Goal: Find specific page/section: Find specific page/section

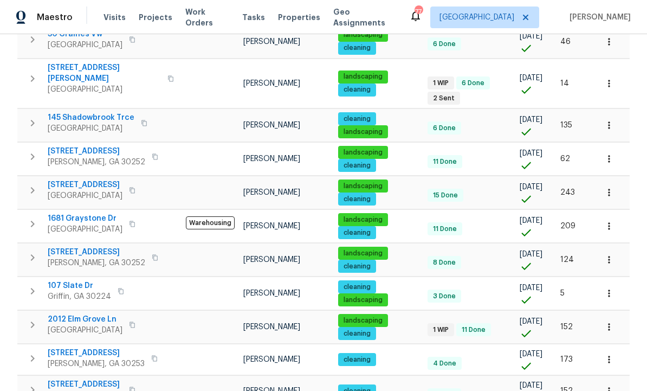
scroll to position [380, 0]
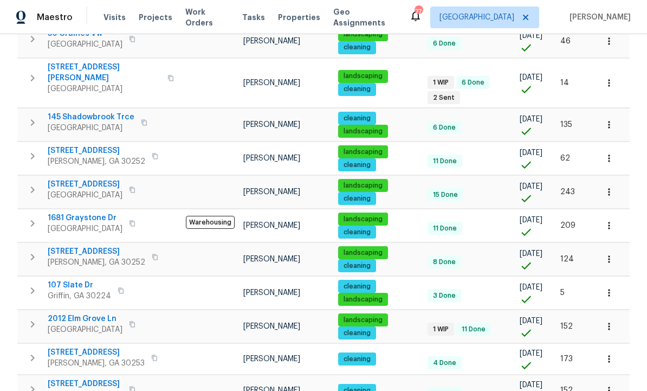
click at [92, 246] on span "132 Lynnview Ct" at bounding box center [97, 251] width 98 height 11
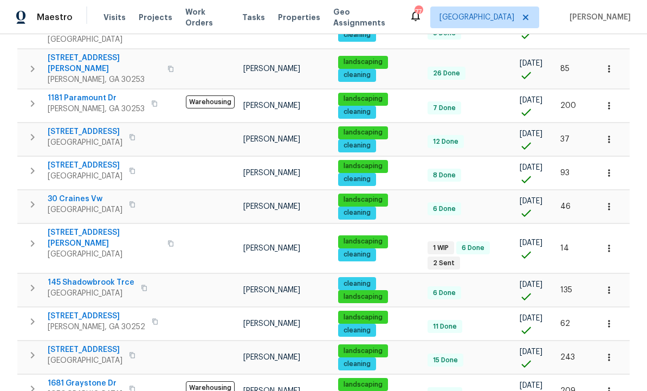
scroll to position [225, 0]
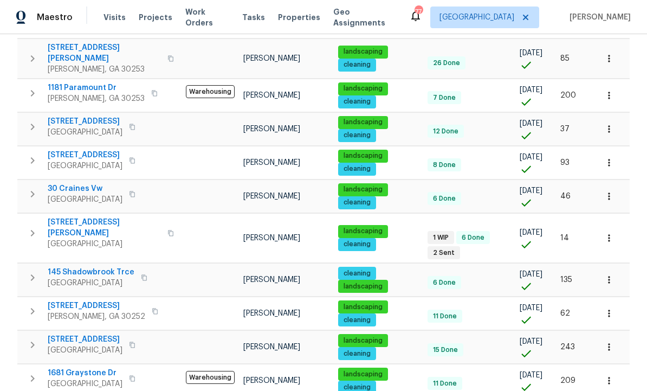
click at [99, 150] on span "230 Myrtle Grove Ln" at bounding box center [85, 155] width 75 height 11
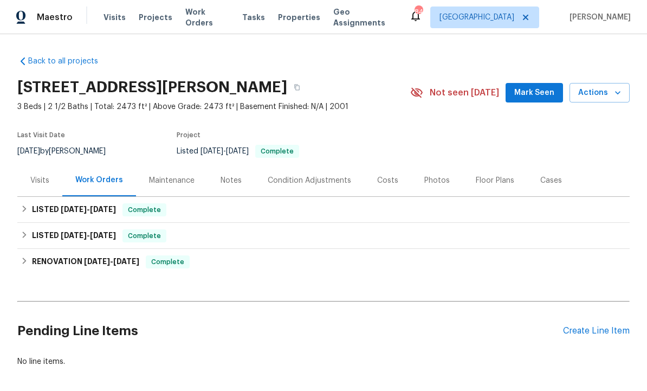
click at [435, 180] on div "Photos" at bounding box center [436, 180] width 25 height 11
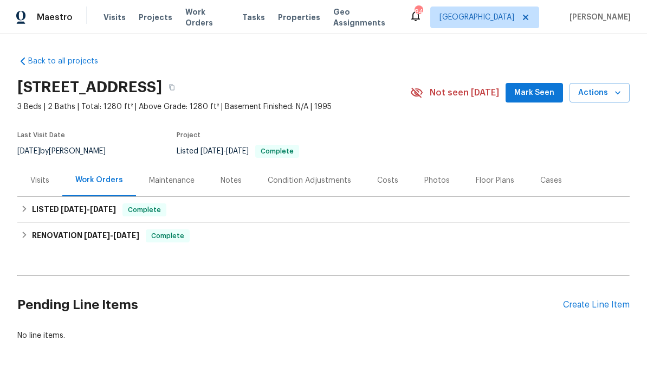
scroll to position [21, 0]
click at [432, 175] on div "Photos" at bounding box center [436, 180] width 25 height 11
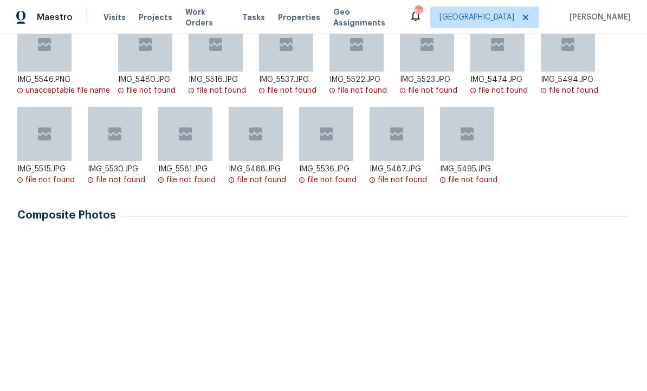
scroll to position [231, 0]
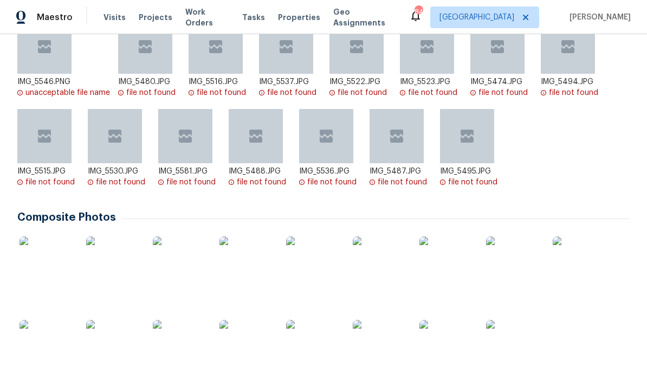
click at [332, 127] on img at bounding box center [326, 135] width 17 height 17
click at [329, 166] on div "IMG_5536.JPG" at bounding box center [330, 171] width 62 height 11
click at [329, 177] on div "file not found" at bounding box center [331, 182] width 49 height 11
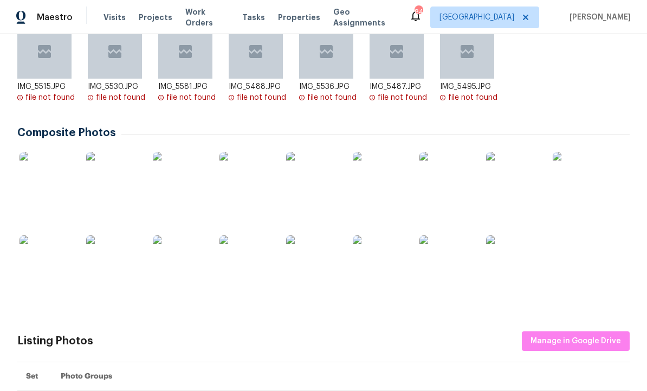
scroll to position [337, 0]
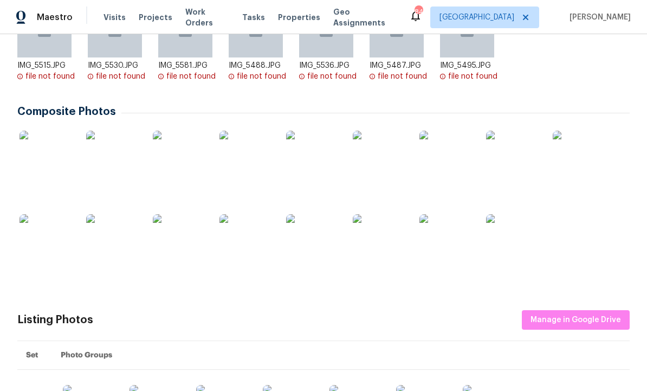
click at [117, 141] on img at bounding box center [113, 158] width 54 height 54
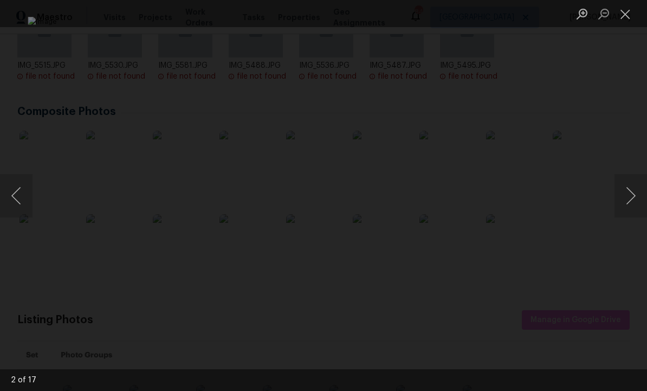
click at [627, 200] on button "Next image" at bounding box center [630, 195] width 33 height 43
click at [630, 197] on button "Next image" at bounding box center [630, 195] width 33 height 43
click at [627, 200] on button "Next image" at bounding box center [630, 195] width 33 height 43
click at [629, 198] on button "Next image" at bounding box center [630, 195] width 33 height 43
click at [631, 200] on button "Next image" at bounding box center [630, 195] width 33 height 43
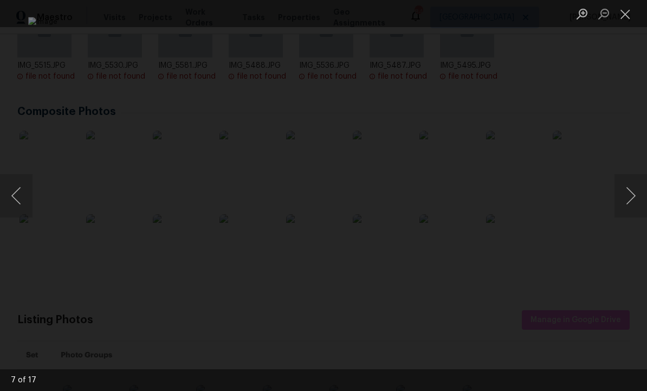
click at [12, 197] on button "Previous image" at bounding box center [16, 195] width 33 height 43
click at [631, 195] on button "Next image" at bounding box center [630, 195] width 33 height 43
click at [626, 197] on button "Next image" at bounding box center [630, 195] width 33 height 43
click at [623, 198] on button "Next image" at bounding box center [630, 195] width 33 height 43
click at [625, 197] on button "Next image" at bounding box center [630, 195] width 33 height 43
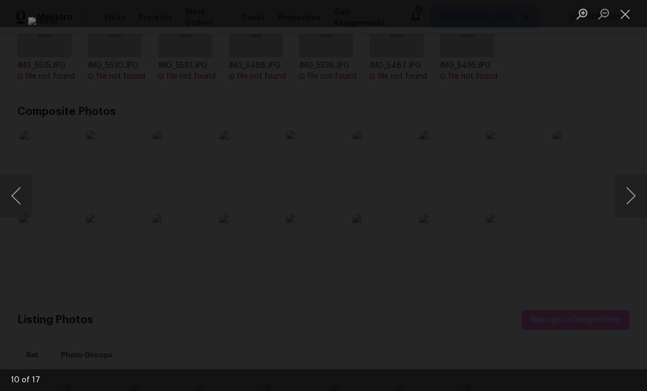
click at [628, 193] on button "Next image" at bounding box center [630, 195] width 33 height 43
click at [626, 194] on button "Next image" at bounding box center [630, 195] width 33 height 43
click at [626, 195] on button "Next image" at bounding box center [630, 195] width 33 height 43
click at [627, 197] on button "Next image" at bounding box center [630, 195] width 33 height 43
click at [627, 196] on button "Next image" at bounding box center [630, 195] width 33 height 43
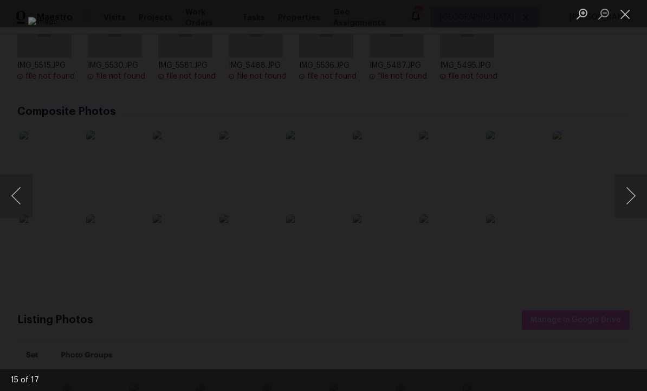
click at [628, 195] on button "Next image" at bounding box center [630, 195] width 33 height 43
click at [627, 195] on button "Next image" at bounding box center [630, 195] width 33 height 43
click at [628, 195] on button "Next image" at bounding box center [630, 195] width 33 height 43
click at [629, 195] on button "Next image" at bounding box center [630, 195] width 33 height 43
click at [630, 193] on button "Next image" at bounding box center [630, 195] width 33 height 43
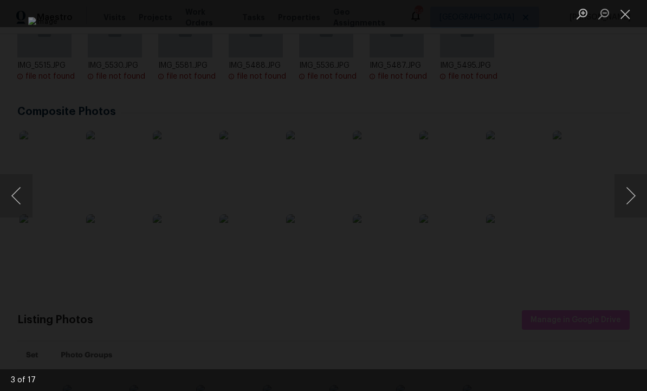
click at [628, 193] on button "Next image" at bounding box center [630, 195] width 33 height 43
click at [627, 195] on button "Next image" at bounding box center [630, 195] width 33 height 43
click at [625, 198] on button "Next image" at bounding box center [630, 195] width 33 height 43
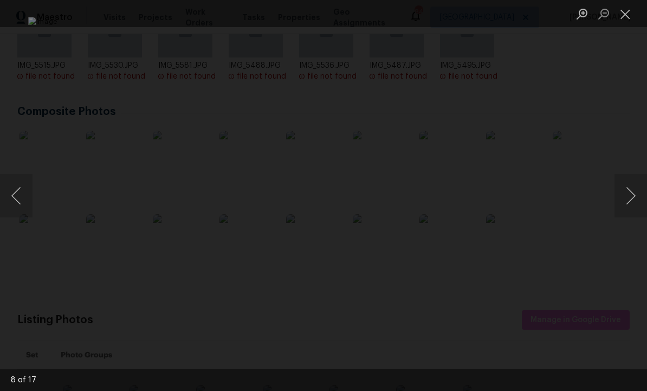
click at [627, 15] on button "Close lightbox" at bounding box center [625, 13] width 22 height 19
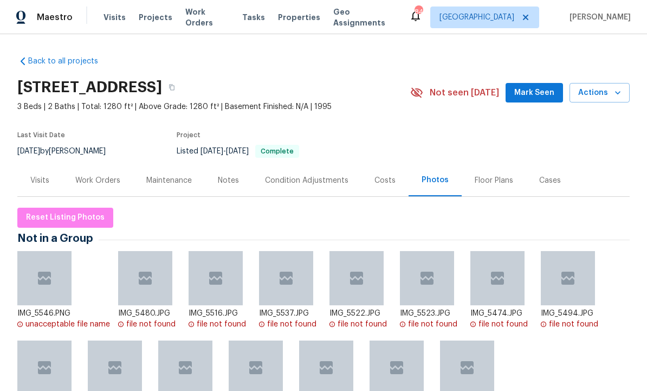
scroll to position [0, 0]
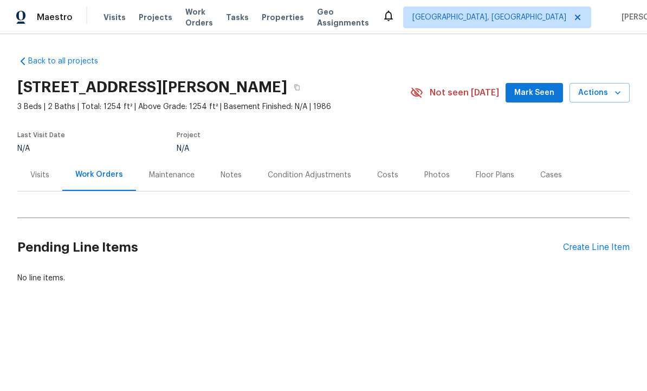
click at [42, 172] on div "Visits" at bounding box center [39, 175] width 19 height 11
